Goal: Navigation & Orientation: Find specific page/section

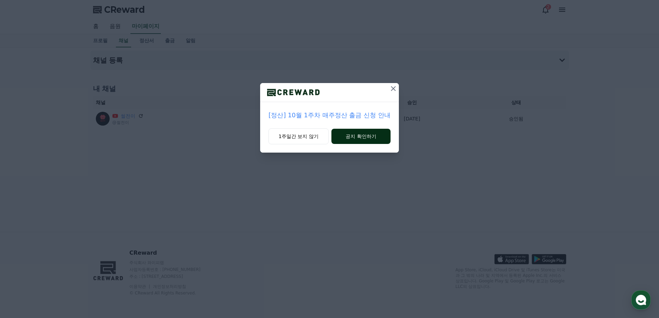
click at [338, 138] on button "공지 확인하기" at bounding box center [361, 136] width 59 height 15
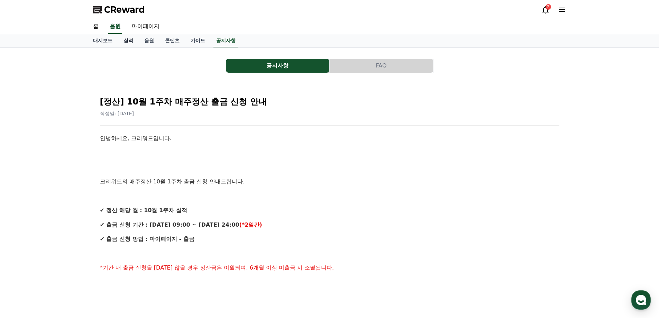
click at [128, 41] on link "실적" at bounding box center [128, 40] width 21 height 13
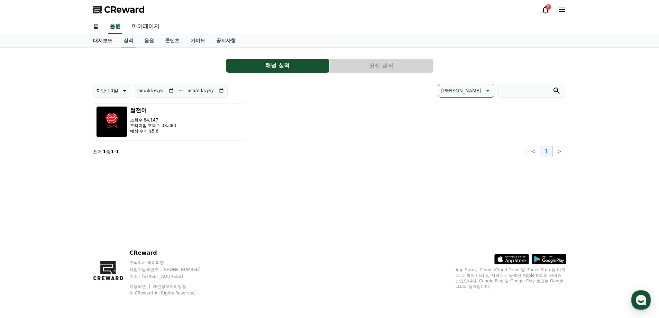
click at [106, 43] on link "대시보드" at bounding box center [103, 40] width 30 height 13
